Goal: Obtain resource: Download file/media

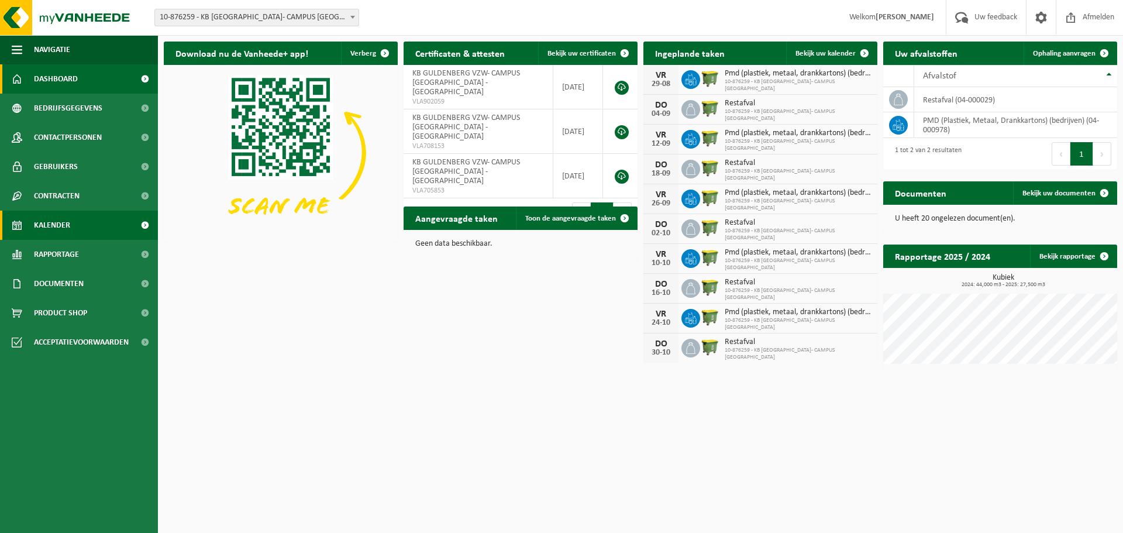
click at [76, 227] on link "Kalender" at bounding box center [79, 224] width 158 height 29
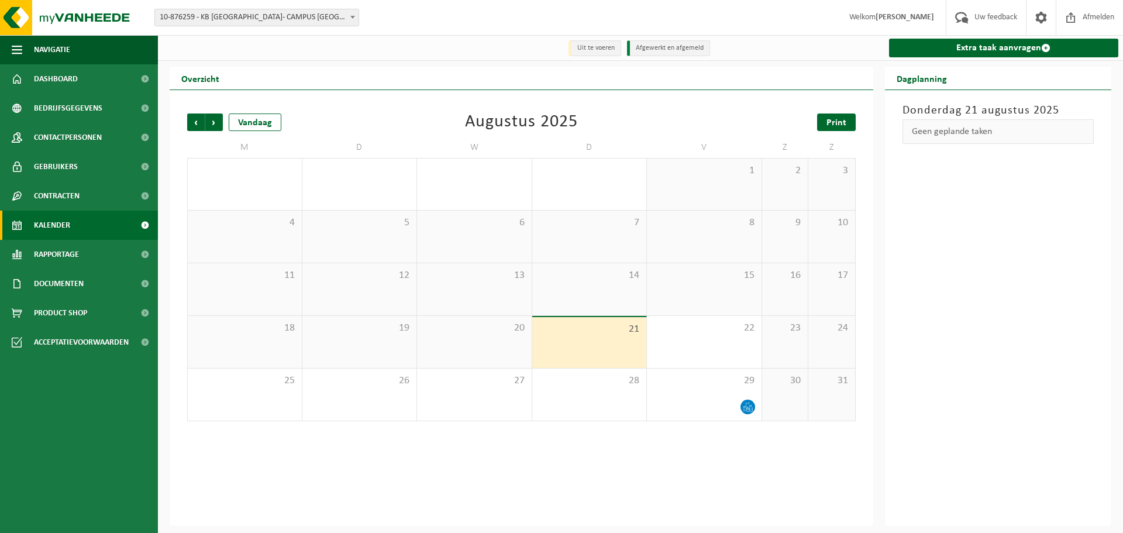
click at [842, 125] on span "Print" at bounding box center [836, 122] width 20 height 9
click at [213, 120] on span "Volgende" at bounding box center [214, 122] width 18 height 18
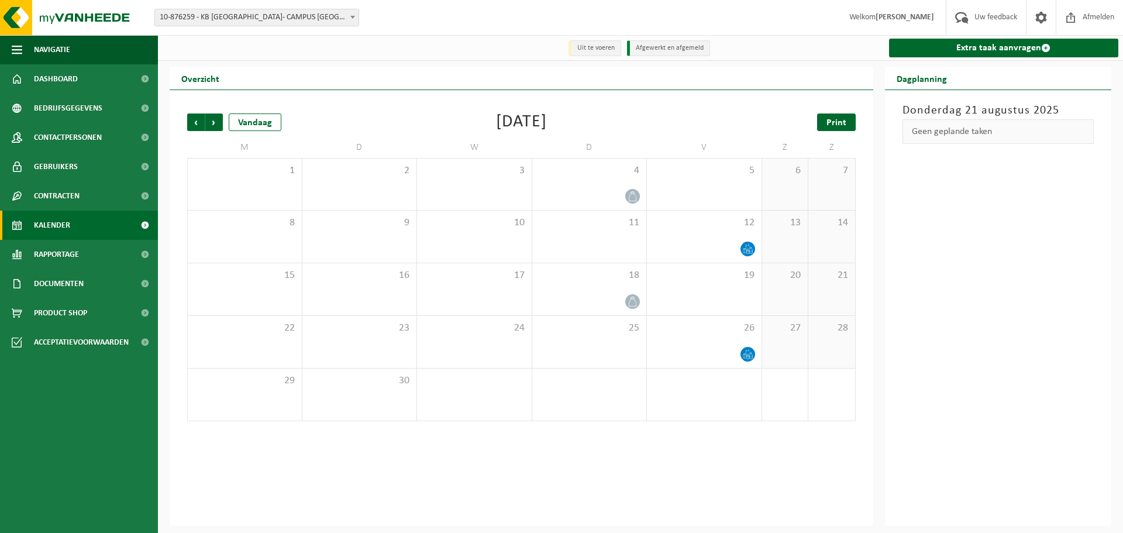
click at [851, 123] on link "Print" at bounding box center [836, 122] width 39 height 18
